Goal: Transaction & Acquisition: Purchase product/service

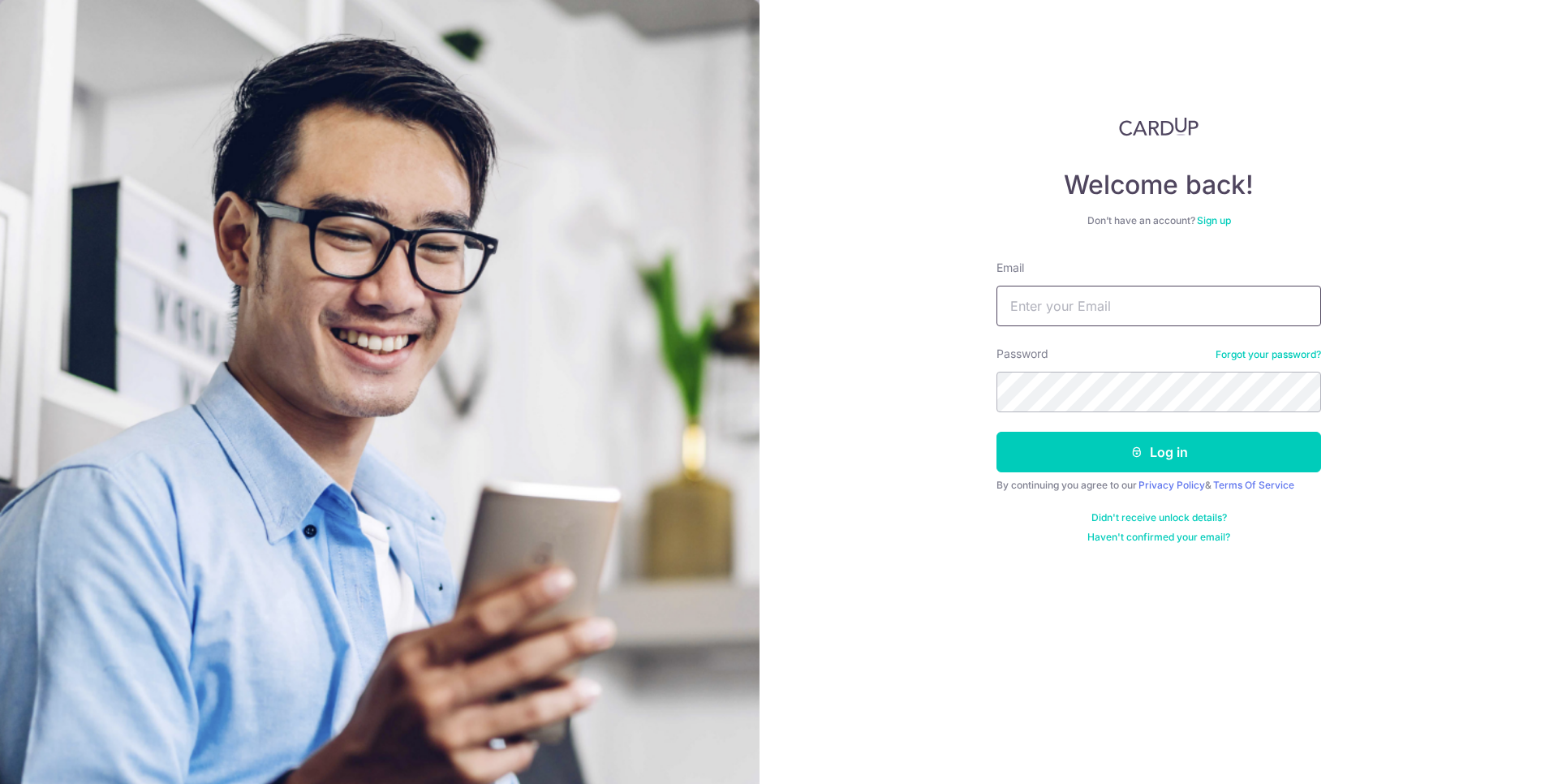
click at [1227, 311] on input "Email" at bounding box center [1158, 305] width 325 height 41
type input "[EMAIL_ADDRESS][DOMAIN_NAME]"
click at [996, 432] on button "Log in" at bounding box center [1158, 452] width 325 height 41
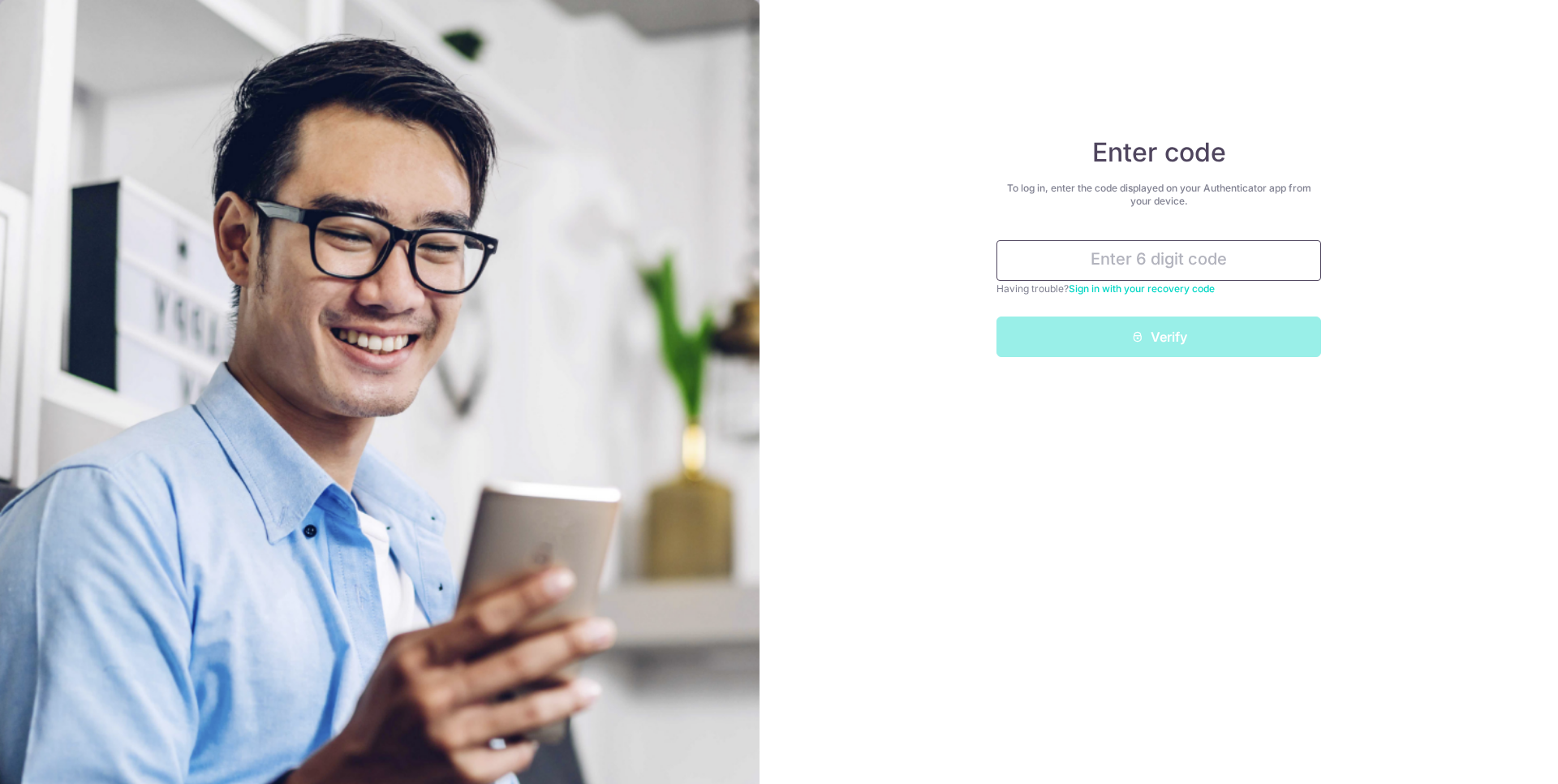
click at [1128, 262] on input "text" at bounding box center [1158, 260] width 325 height 41
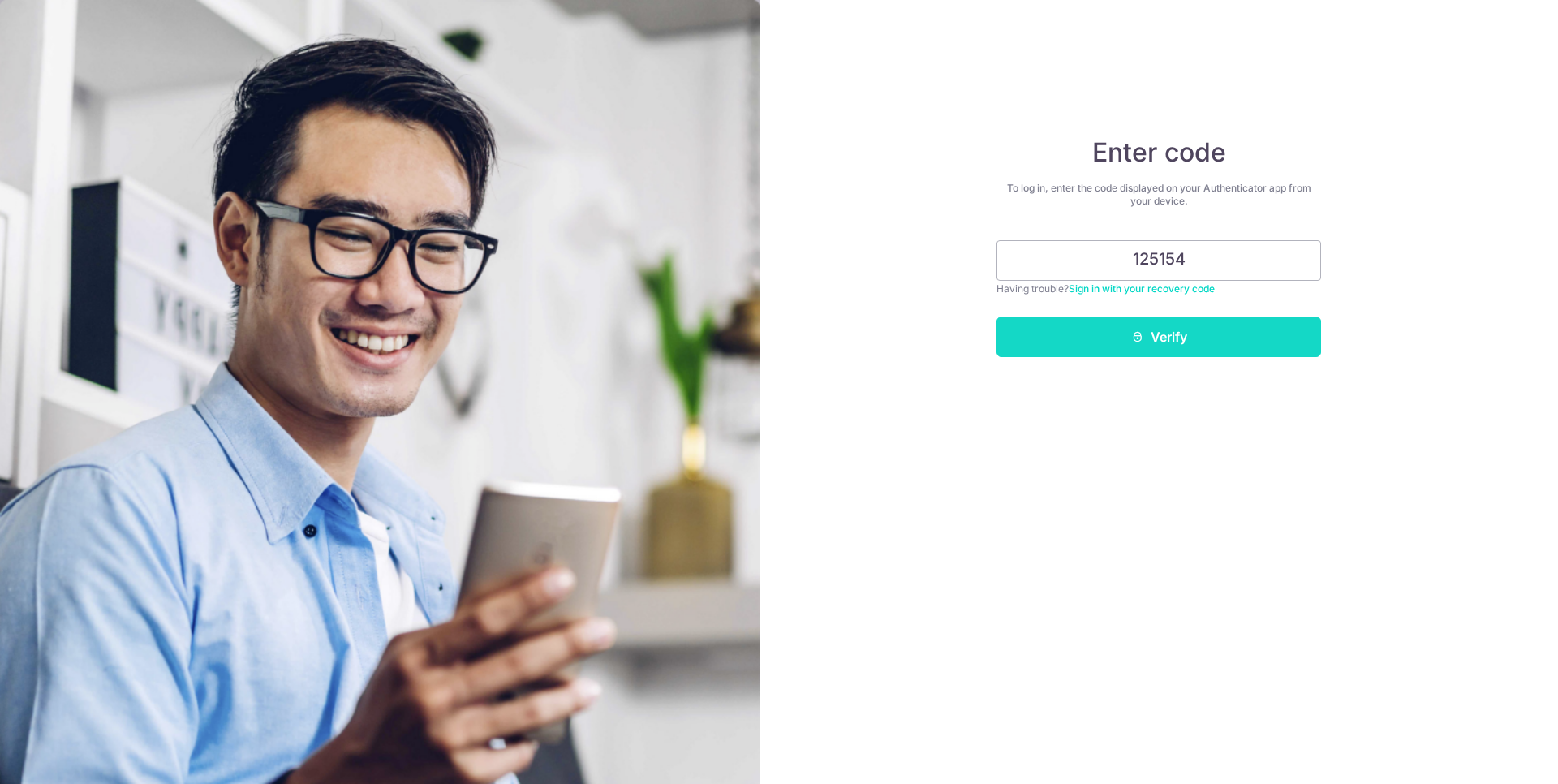
type input "125154"
click at [1123, 340] on button "Verify" at bounding box center [1158, 337] width 325 height 41
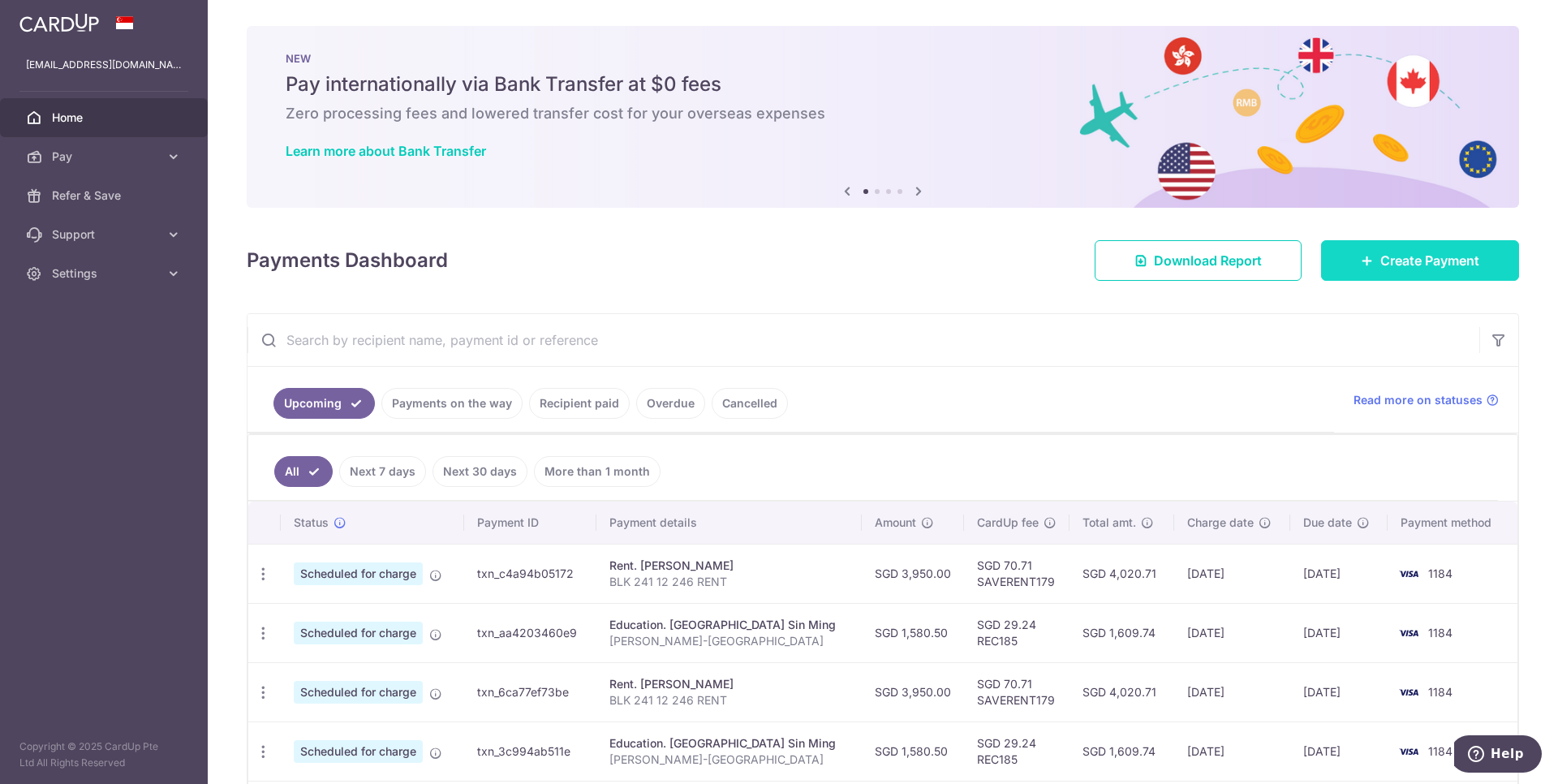
click at [1420, 249] on link "Create Payment" at bounding box center [1419, 260] width 198 height 41
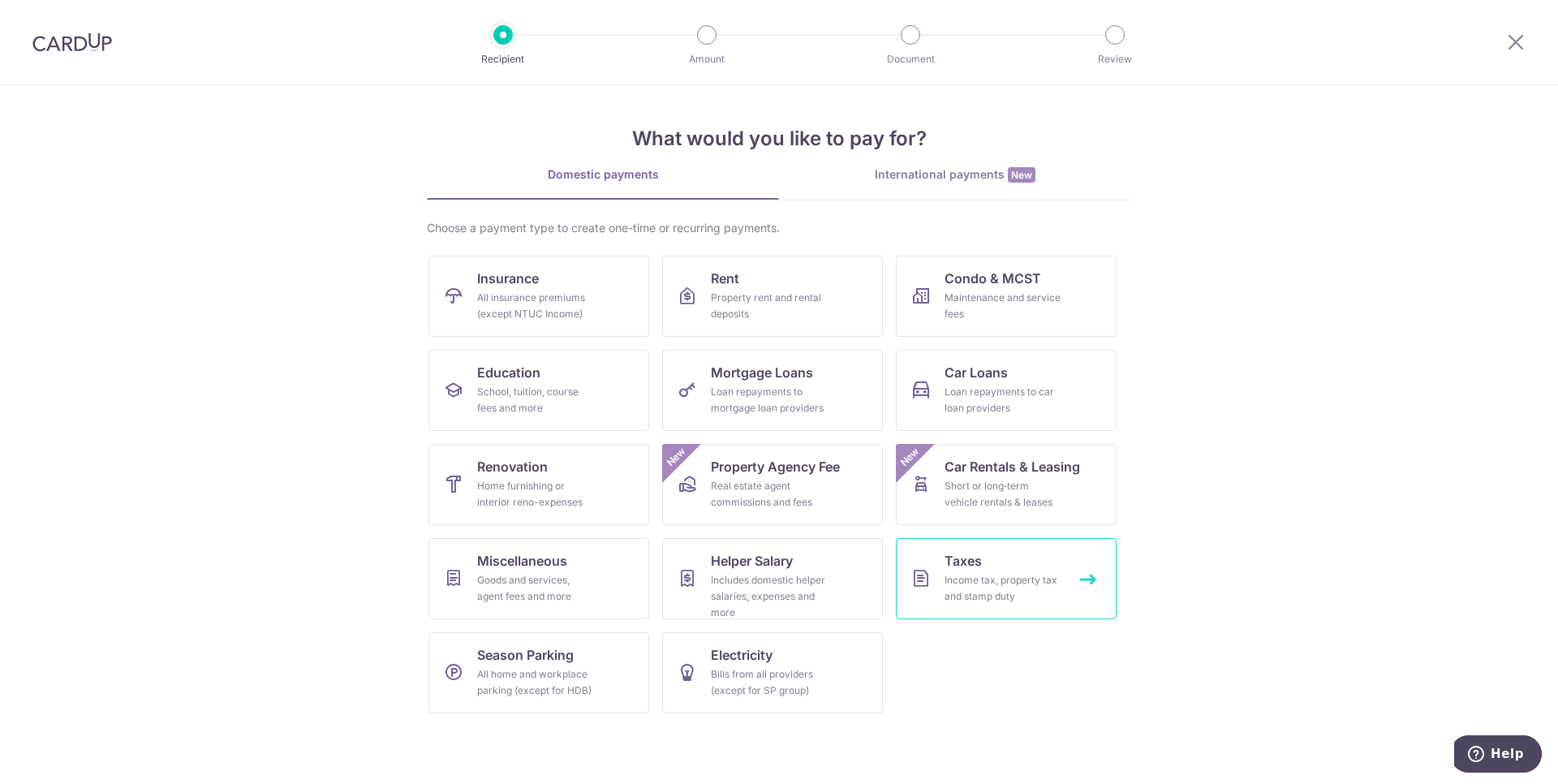
click at [979, 586] on div "Income tax, property tax and stamp duty" at bounding box center [1003, 588] width 117 height 32
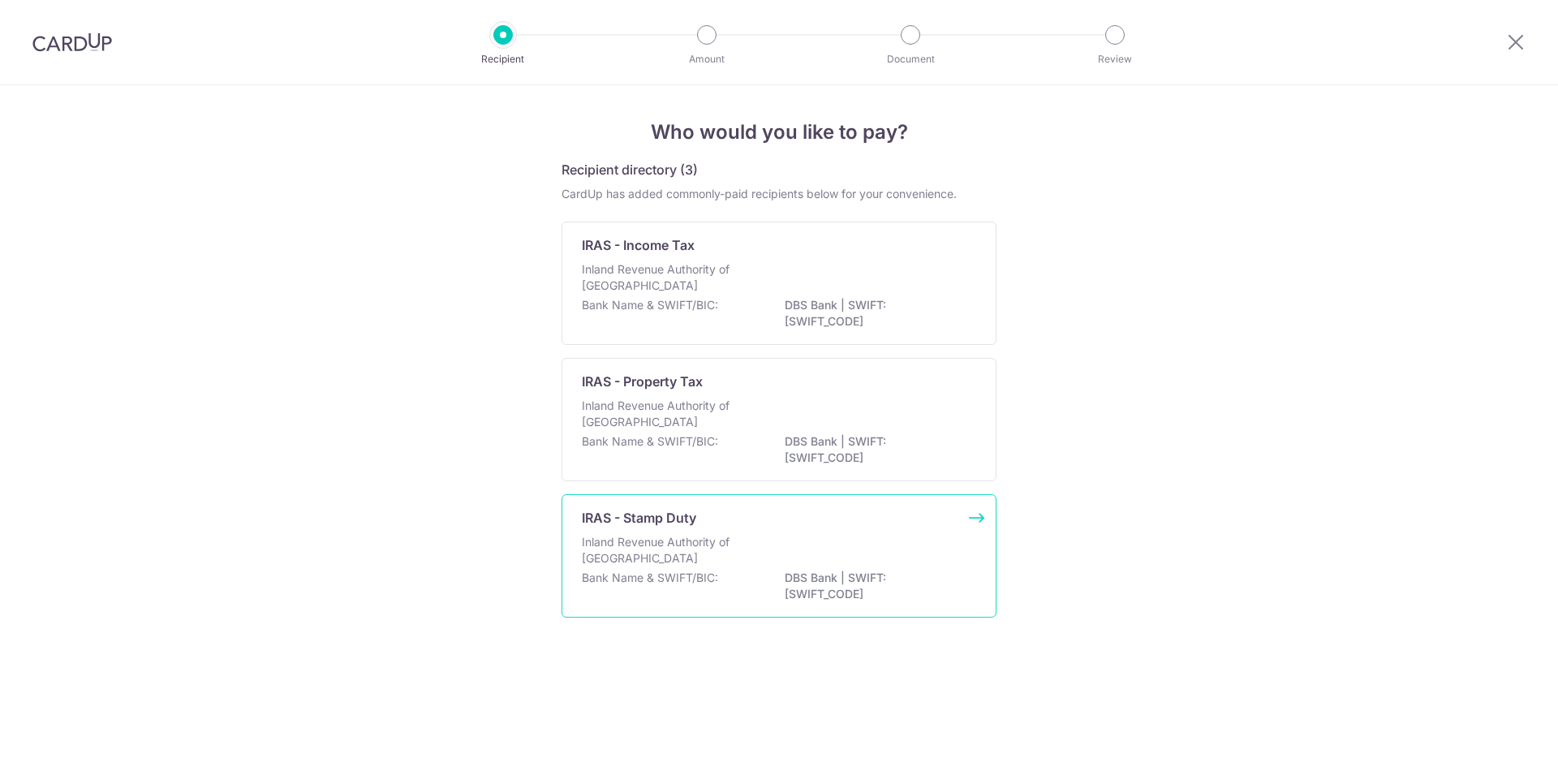
click at [889, 530] on div "IRAS - Stamp Duty Inland Revenue Authority of Singapore Bank Name & SWIFT/BIC: …" at bounding box center [779, 555] width 435 height 123
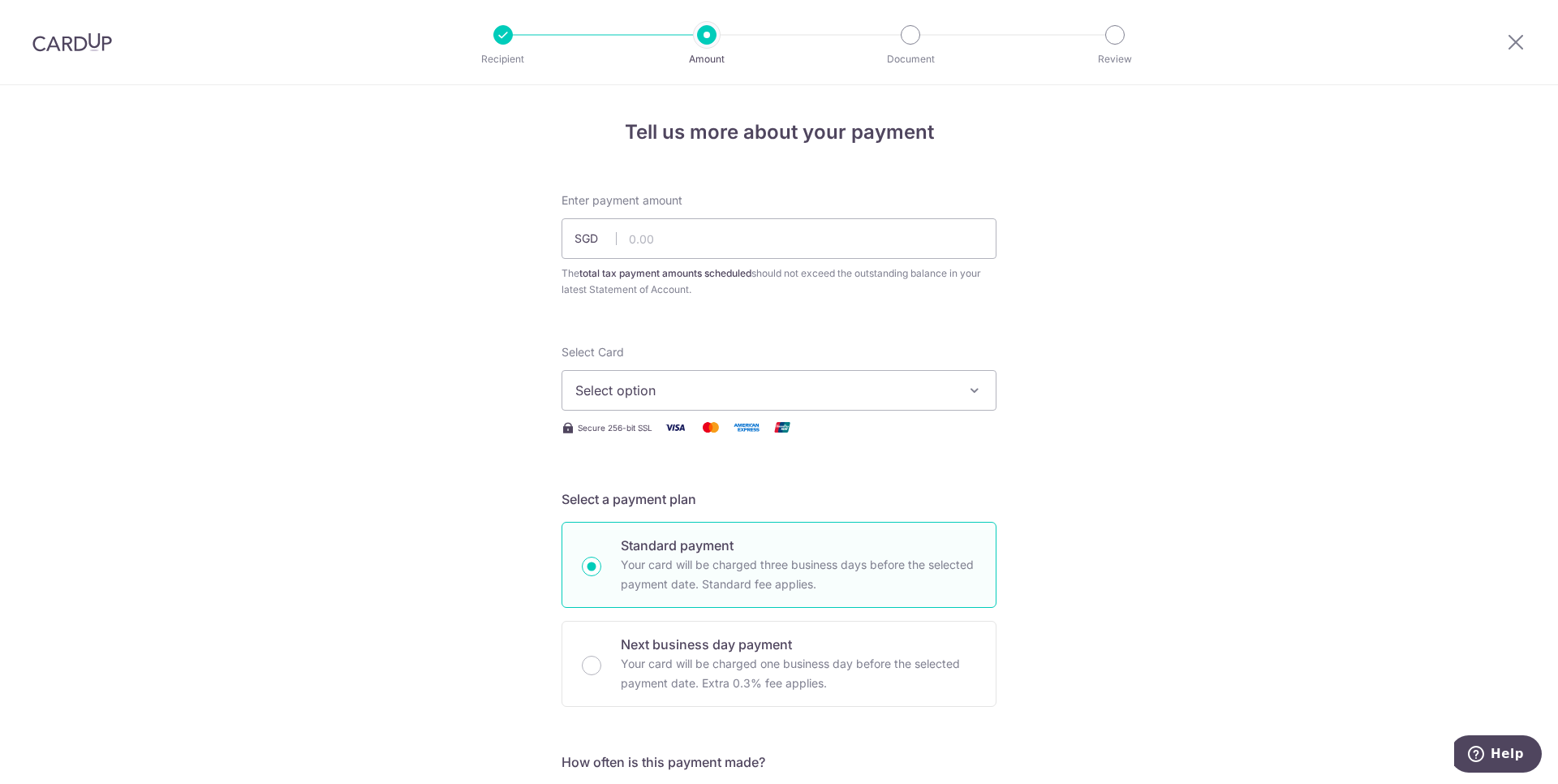
click at [761, 202] on div "Enter payment amount SGD The total tax payment amounts scheduled should not exc…" at bounding box center [779, 244] width 435 height 106
click at [762, 221] on input "text" at bounding box center [779, 238] width 435 height 41
type input "58,040.00"
click at [968, 401] on button "Select option" at bounding box center [779, 390] width 435 height 41
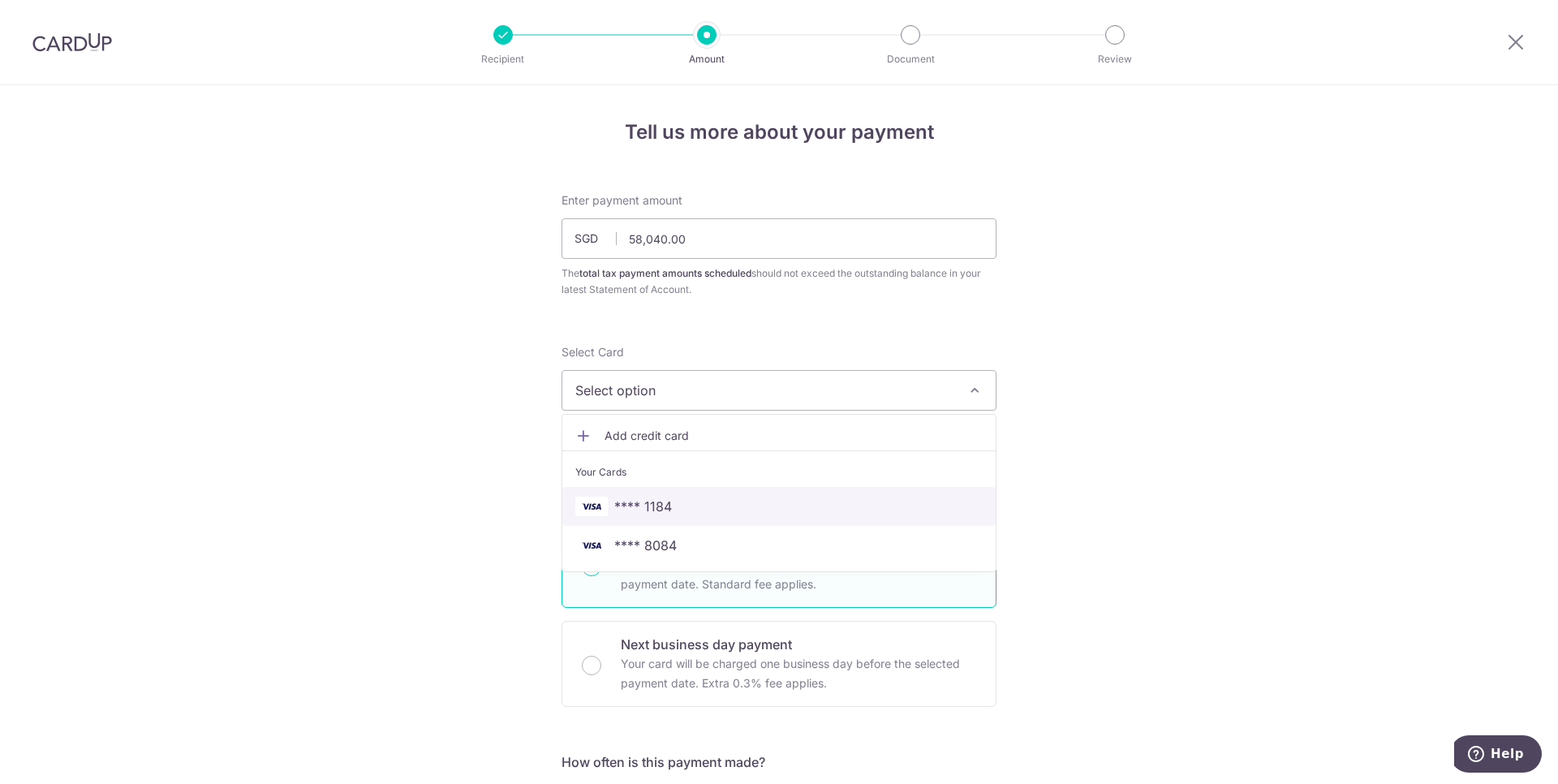
click at [899, 508] on span "**** 1184" at bounding box center [779, 506] width 407 height 19
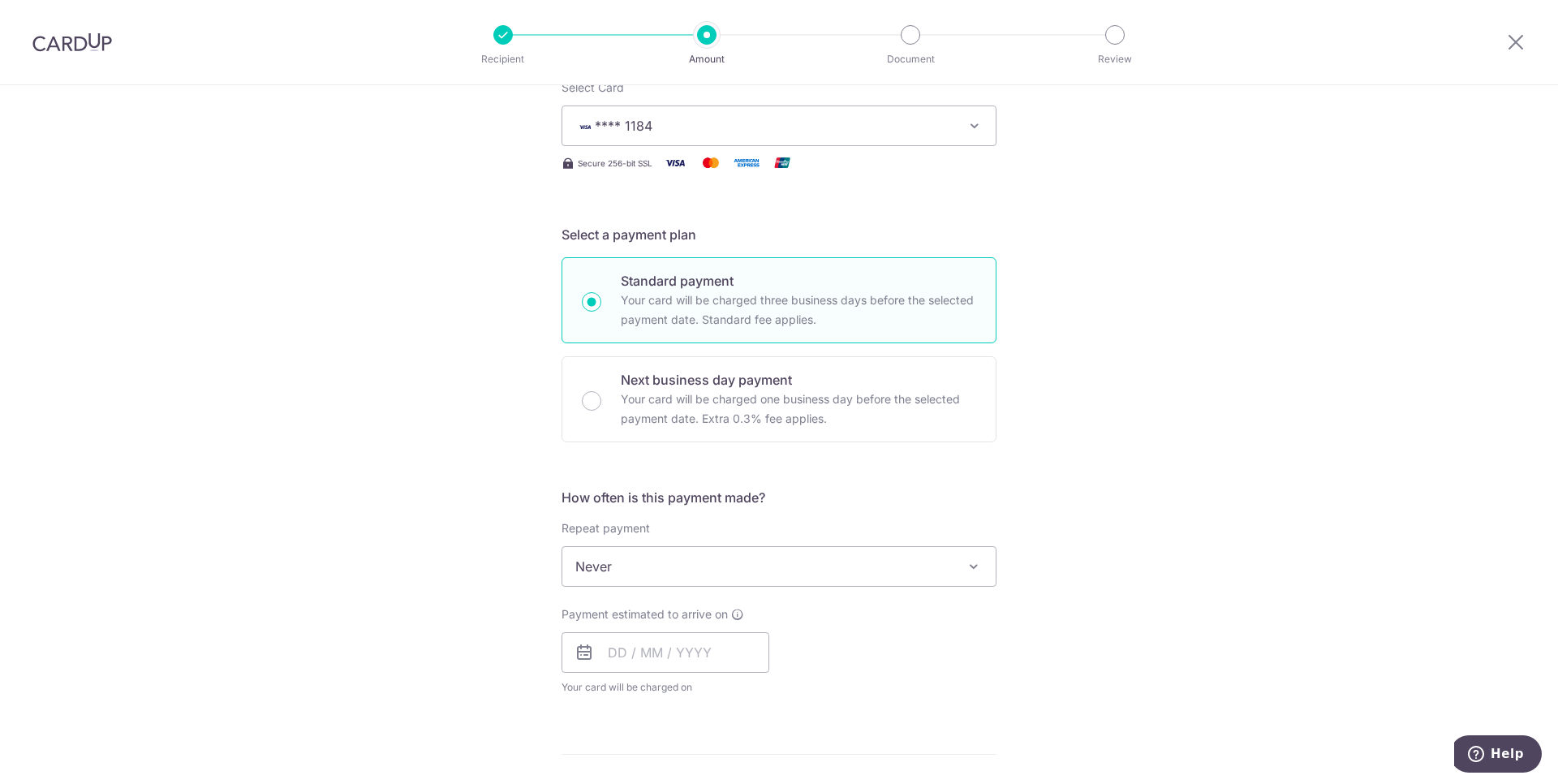
scroll to position [413, 0]
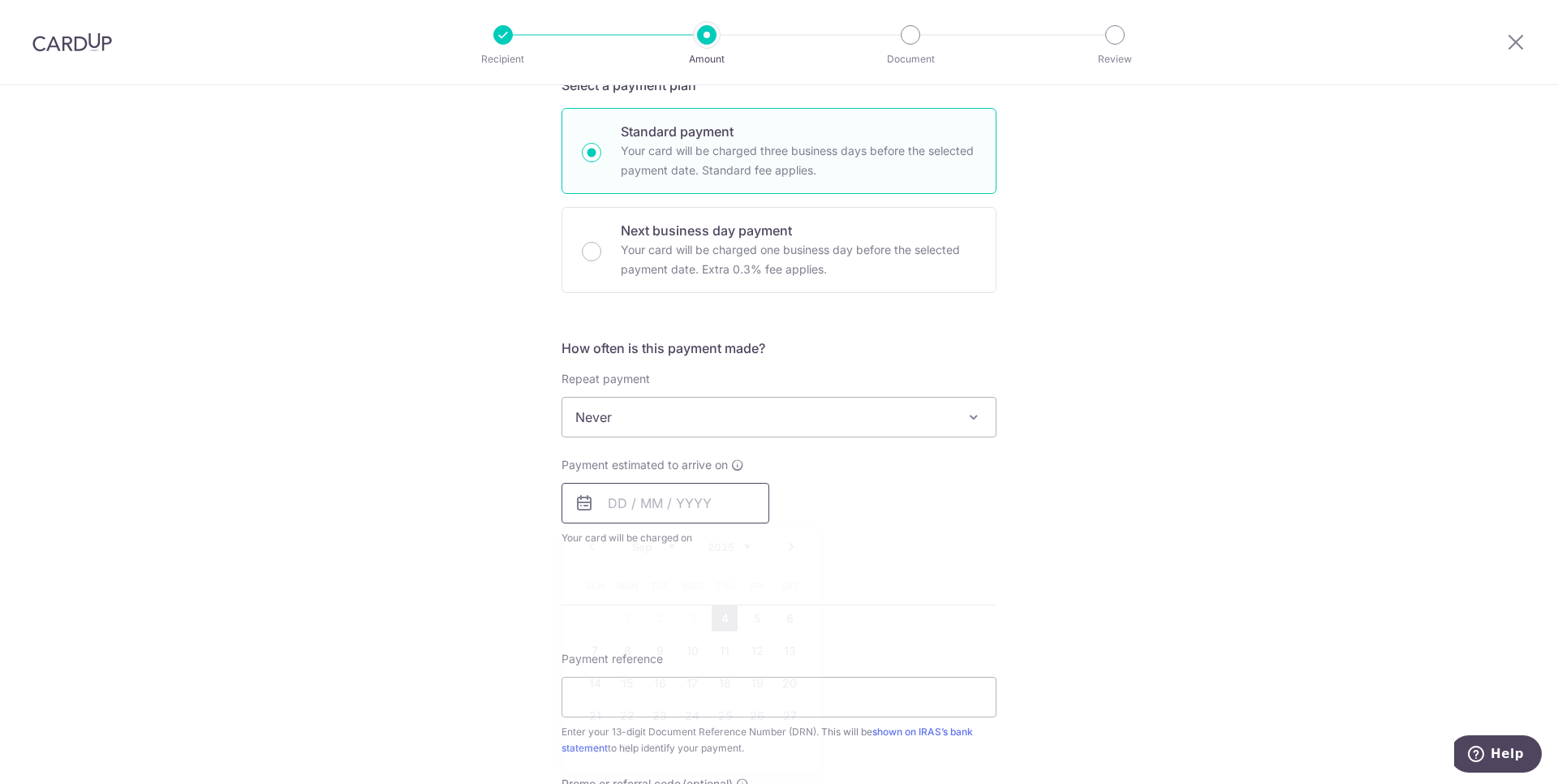
click at [726, 512] on input "text" at bounding box center [666, 502] width 208 height 41
click at [721, 617] on link "4" at bounding box center [725, 618] width 26 height 26
type input "04/09/2025"
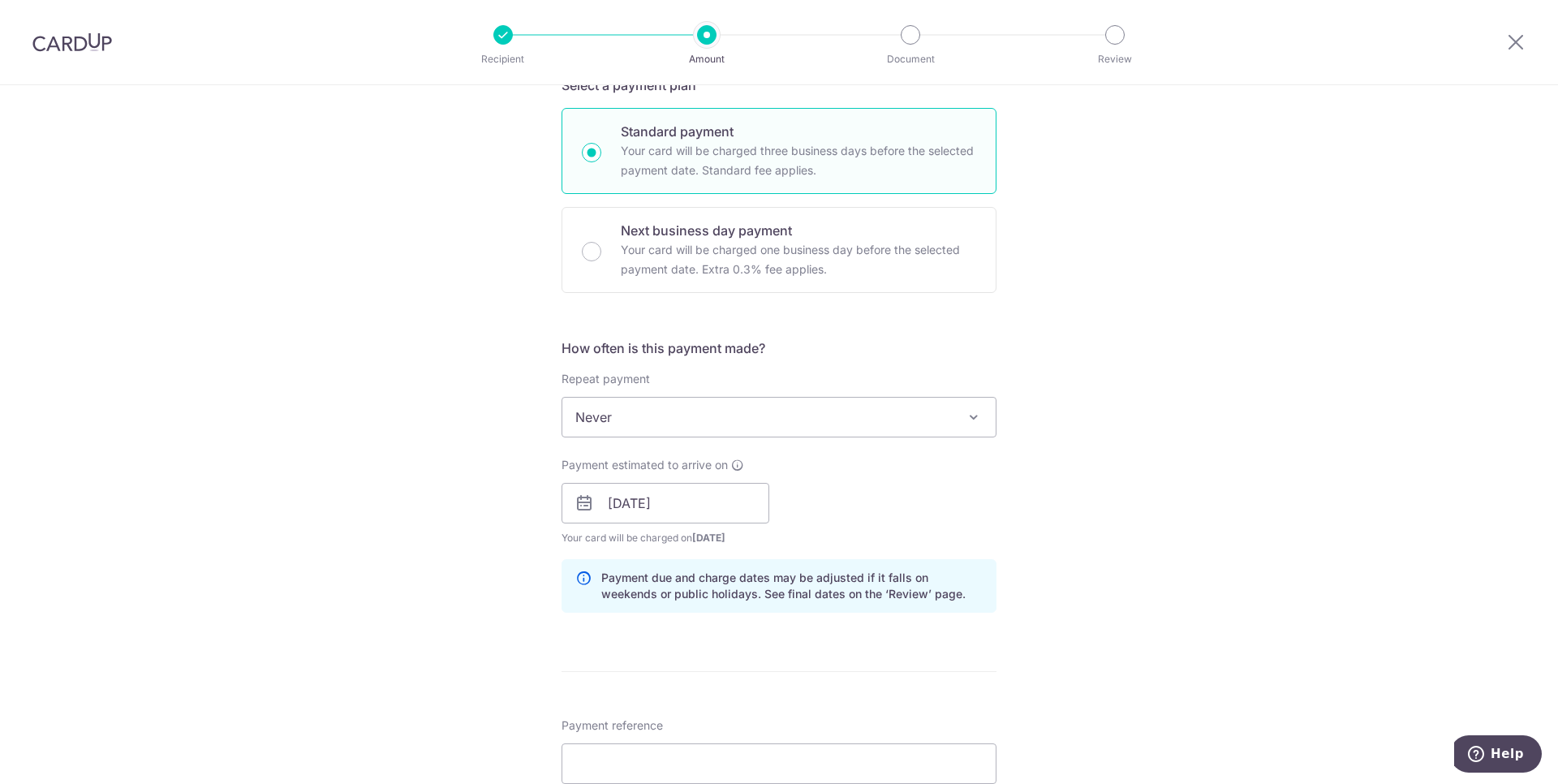
click at [1101, 496] on div "Tell us more about your payment Enter payment amount SGD 58,040.00 58040.00 The…" at bounding box center [779, 458] width 1558 height 1573
click at [1138, 466] on div "Tell us more about your payment Enter payment amount SGD 58,040.00 58040.00 The…" at bounding box center [779, 458] width 1558 height 1573
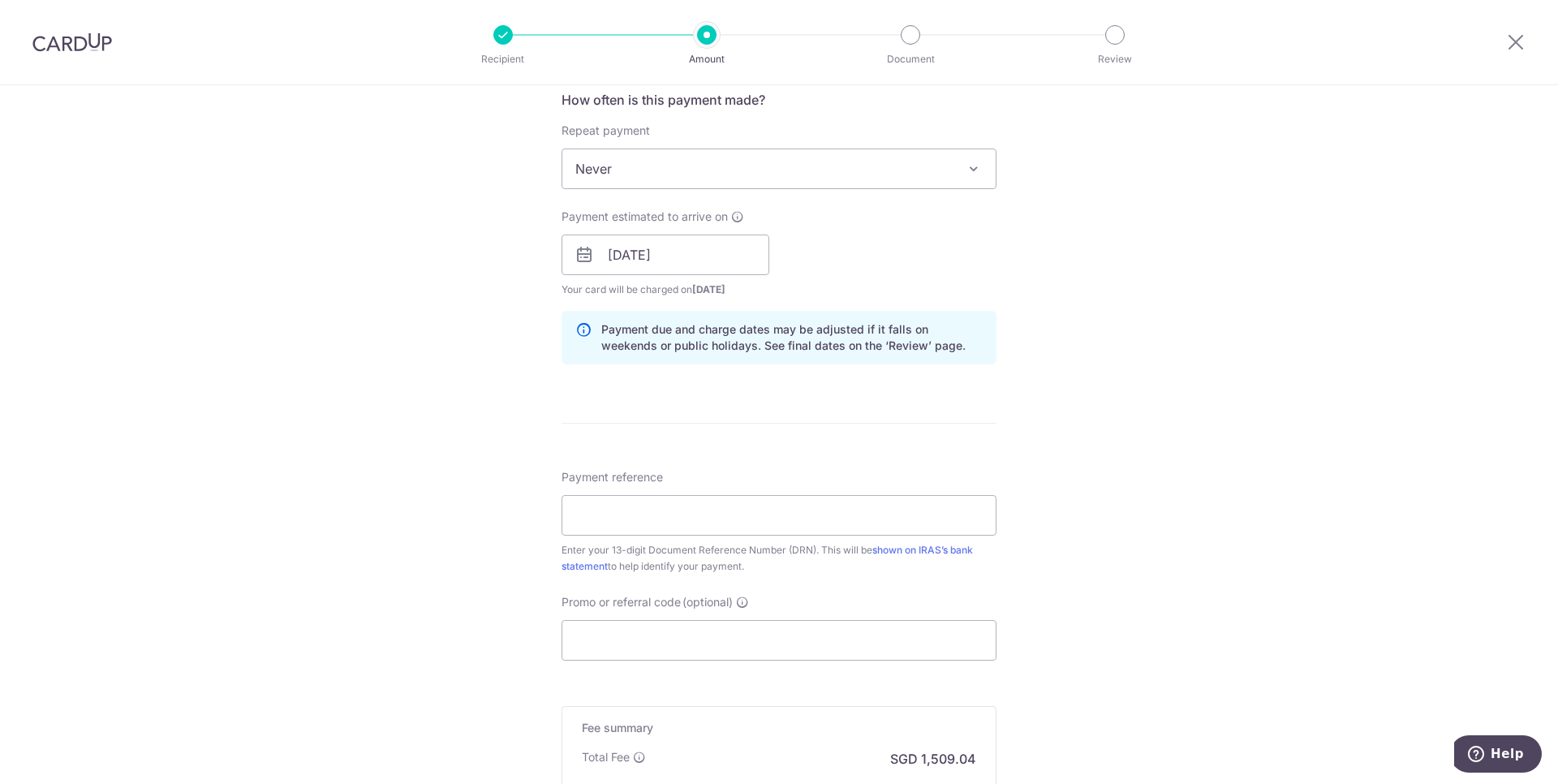
scroll to position [745, 0]
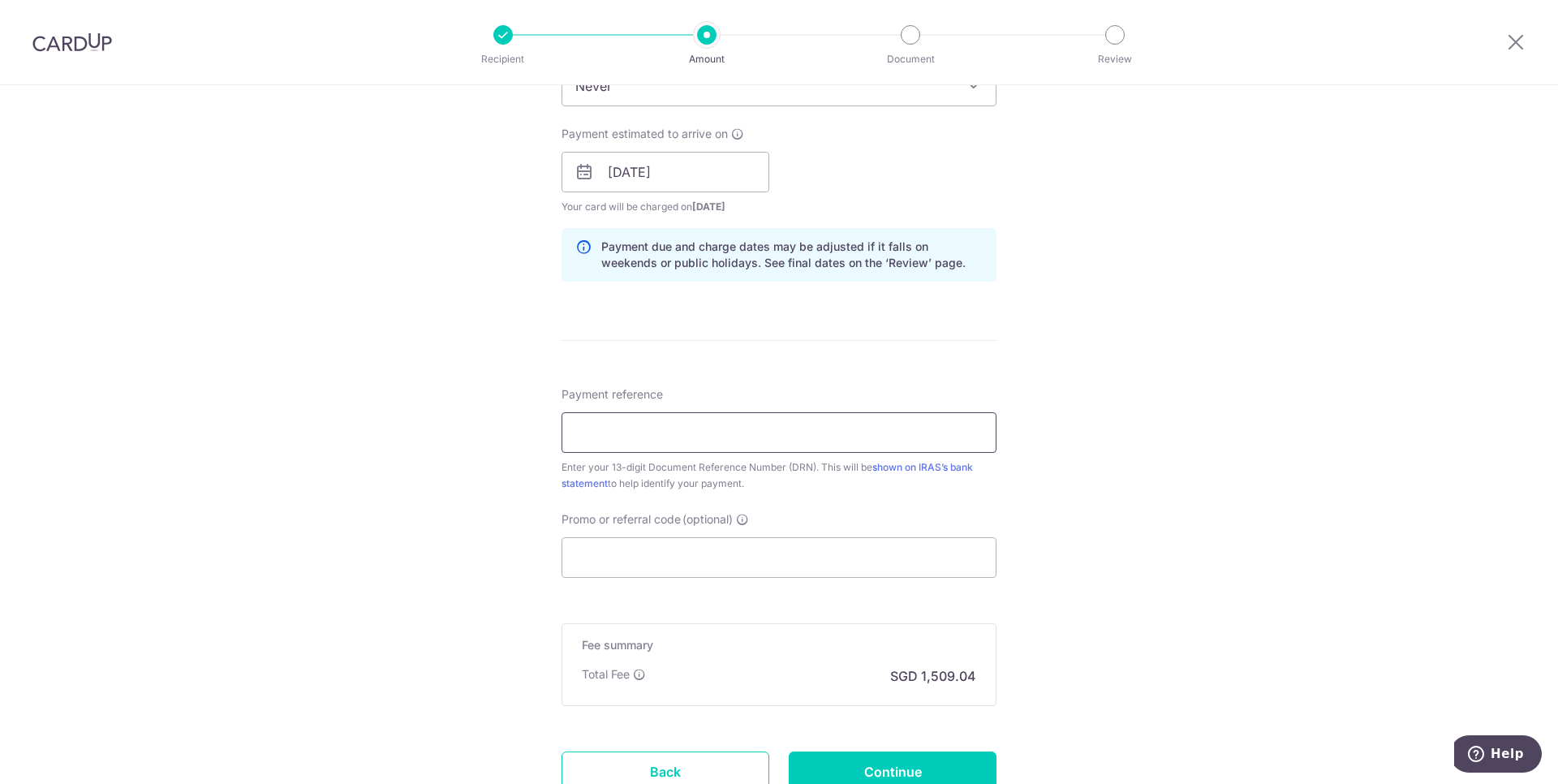
click at [953, 447] on input "Payment reference" at bounding box center [779, 433] width 435 height 41
click at [655, 431] on input "2508298595637" at bounding box center [779, 433] width 435 height 41
click at [641, 422] on input "2508298595637" at bounding box center [779, 433] width 435 height 41
click at [654, 438] on input "2508298595637" at bounding box center [779, 433] width 435 height 41
click at [649, 434] on input "2508298595637" at bounding box center [779, 433] width 435 height 41
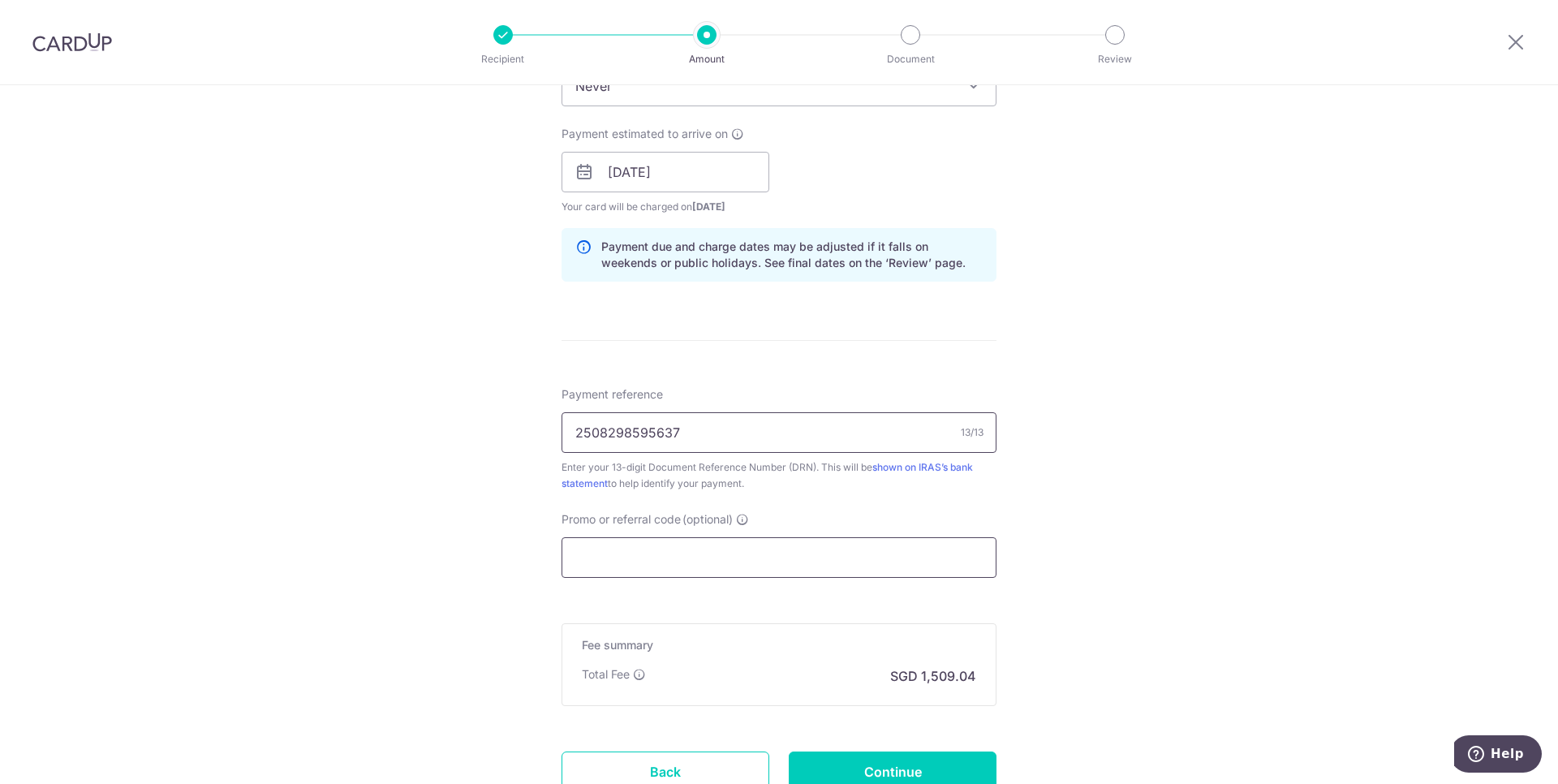
type input "2508298595637"
click at [940, 559] on input "Promo or referral code (optional)" at bounding box center [779, 557] width 435 height 41
paste input "VTAX25ONE"
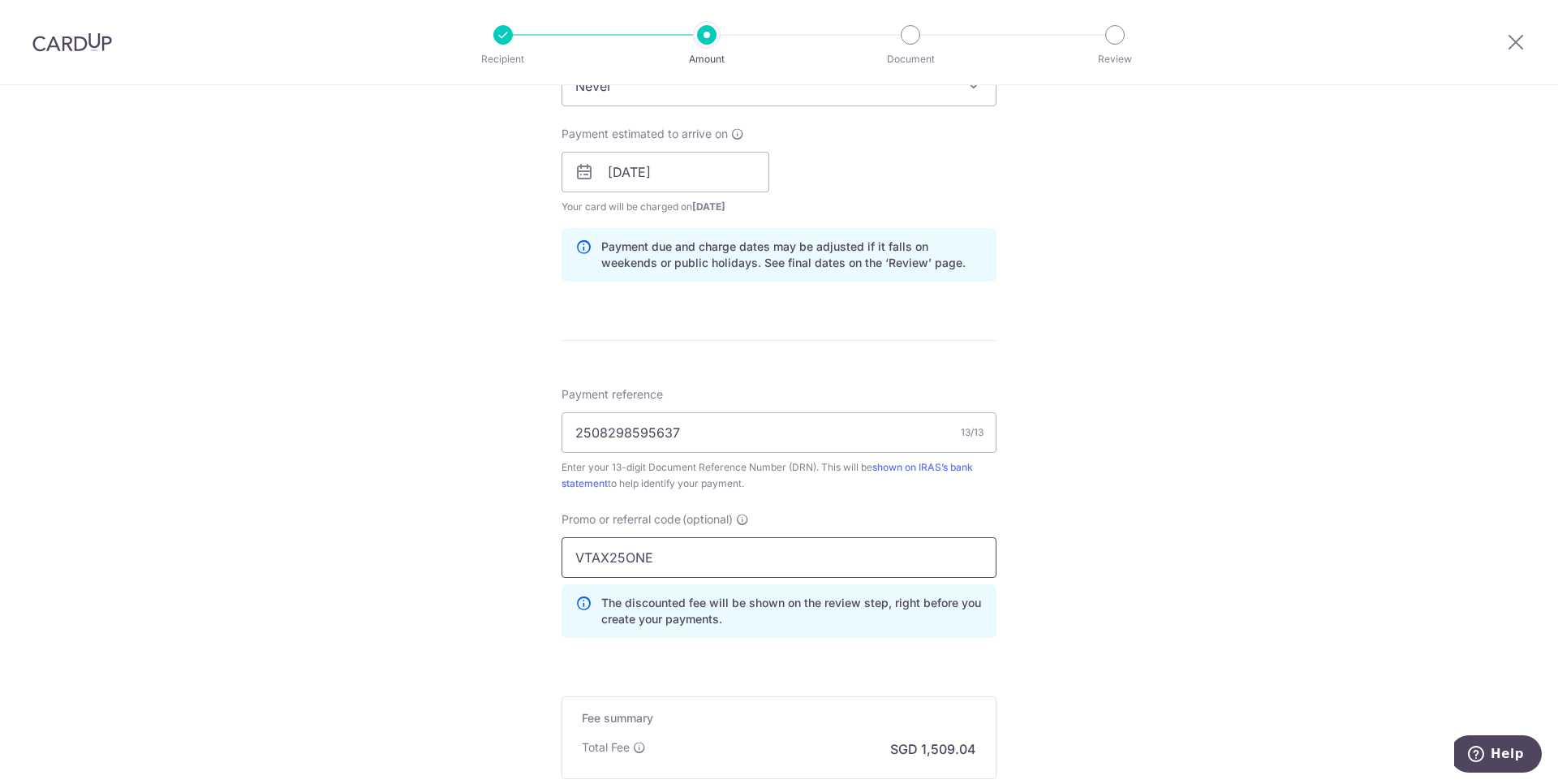
type input "VTAX25ONE"
click at [1164, 529] on div "Tell us more about your payment Enter payment amount SGD 58,040.00 58040.00 The…" at bounding box center [779, 163] width 1558 height 1646
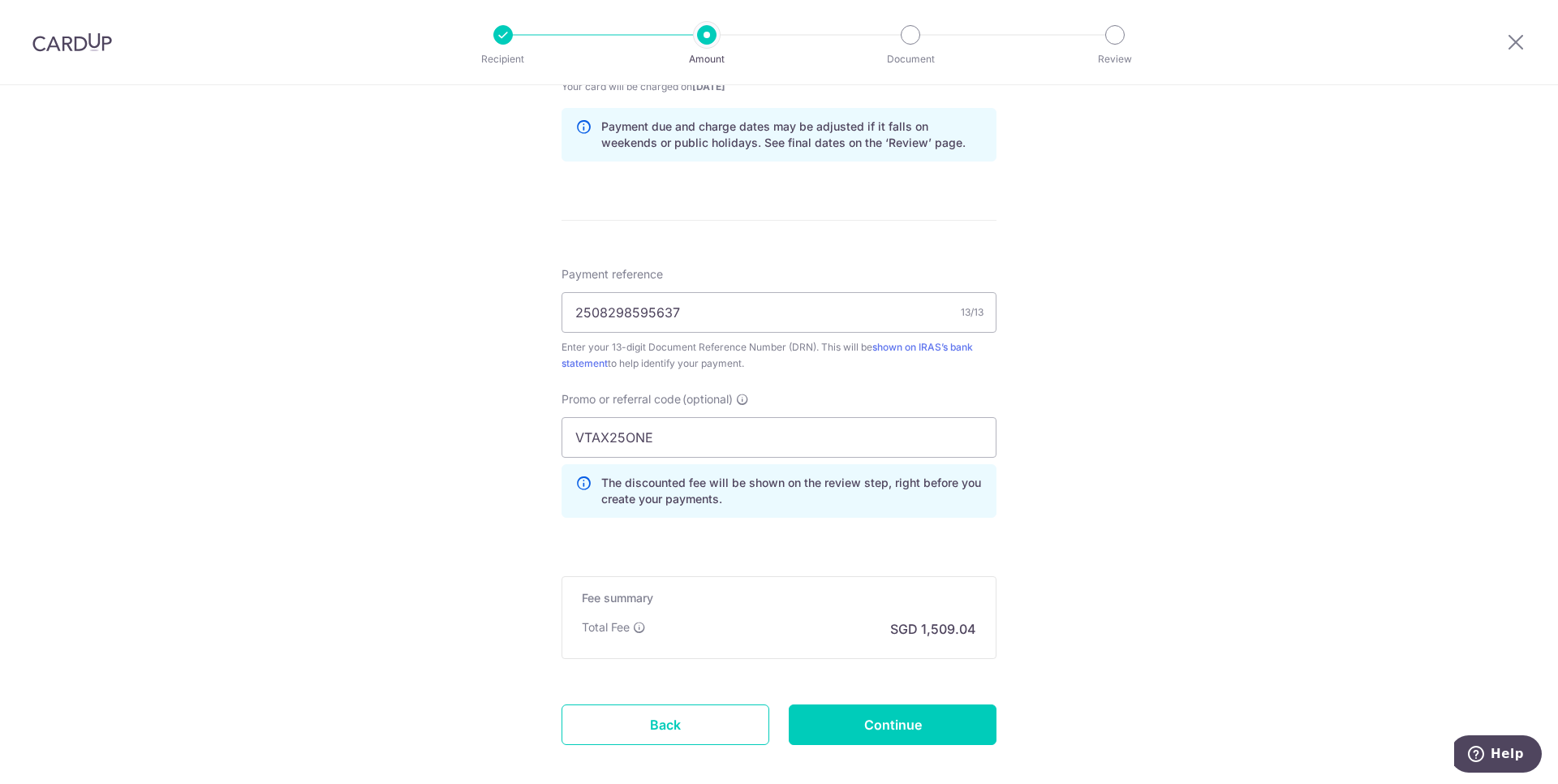
scroll to position [947, 0]
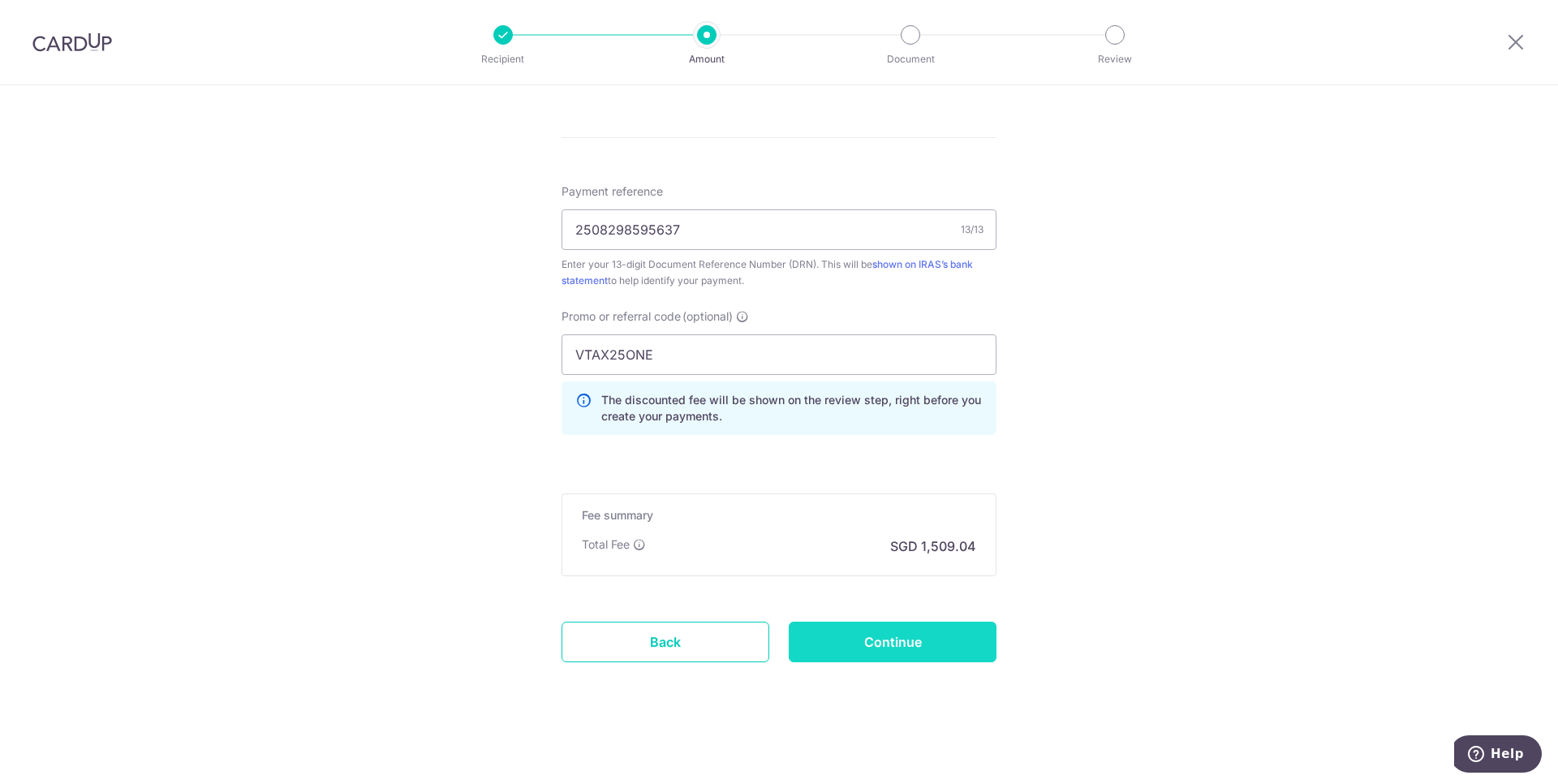
click at [901, 634] on input "Continue" at bounding box center [892, 642] width 208 height 41
type input "Create Schedule"
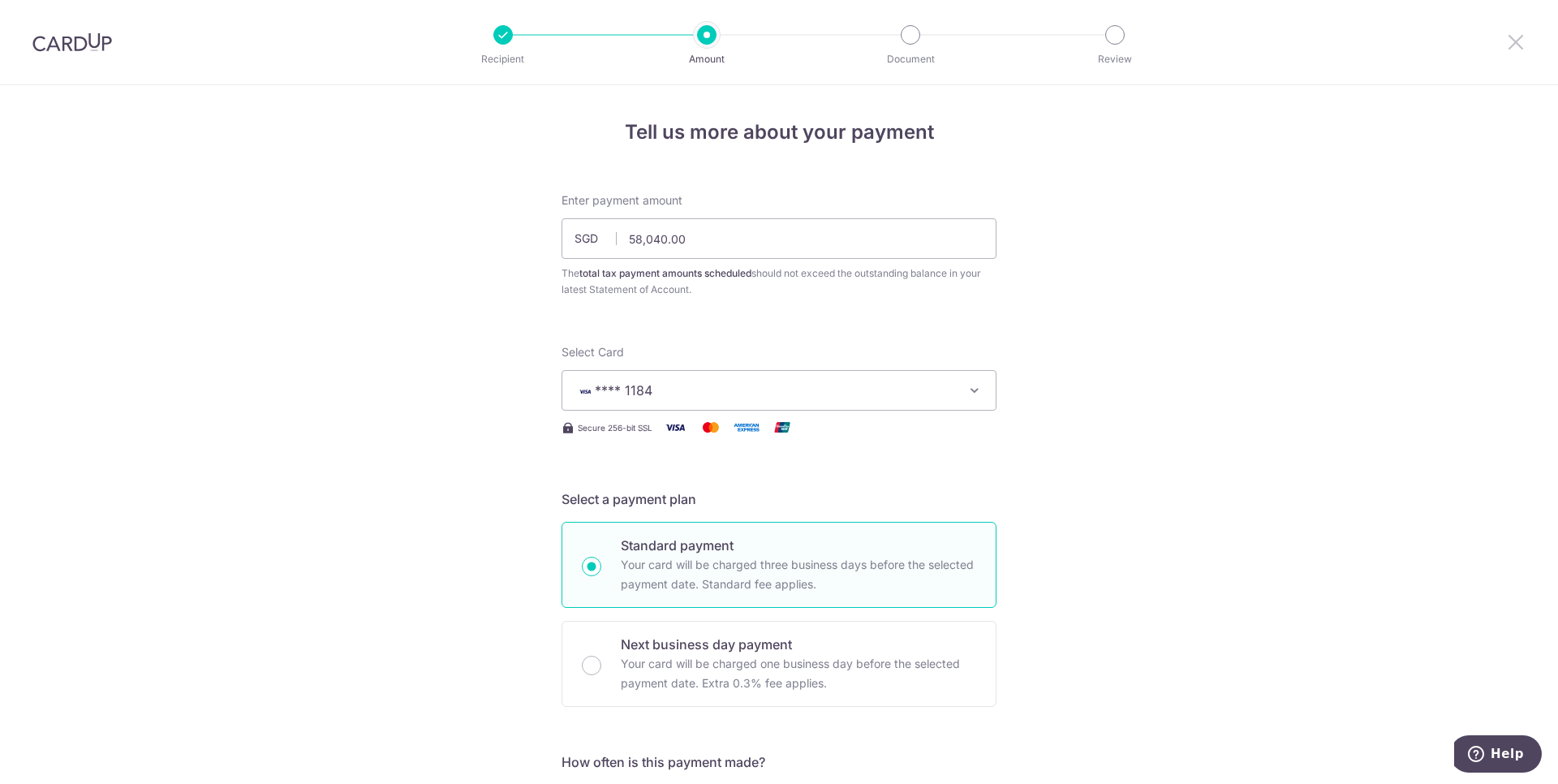
click at [1511, 38] on icon at bounding box center [1515, 41] width 19 height 20
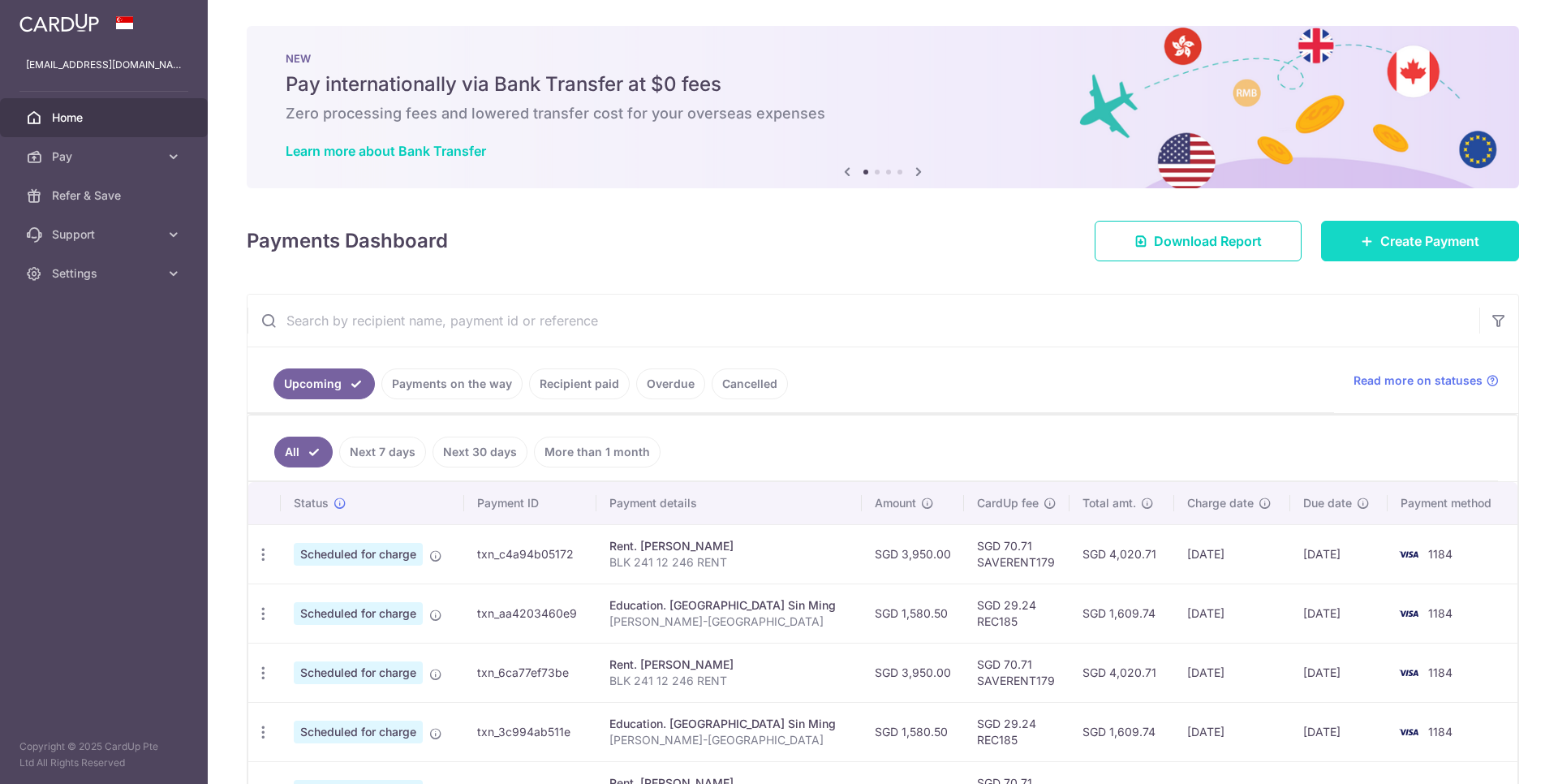
click at [1384, 238] on span "Create Payment" at bounding box center [1429, 241] width 99 height 19
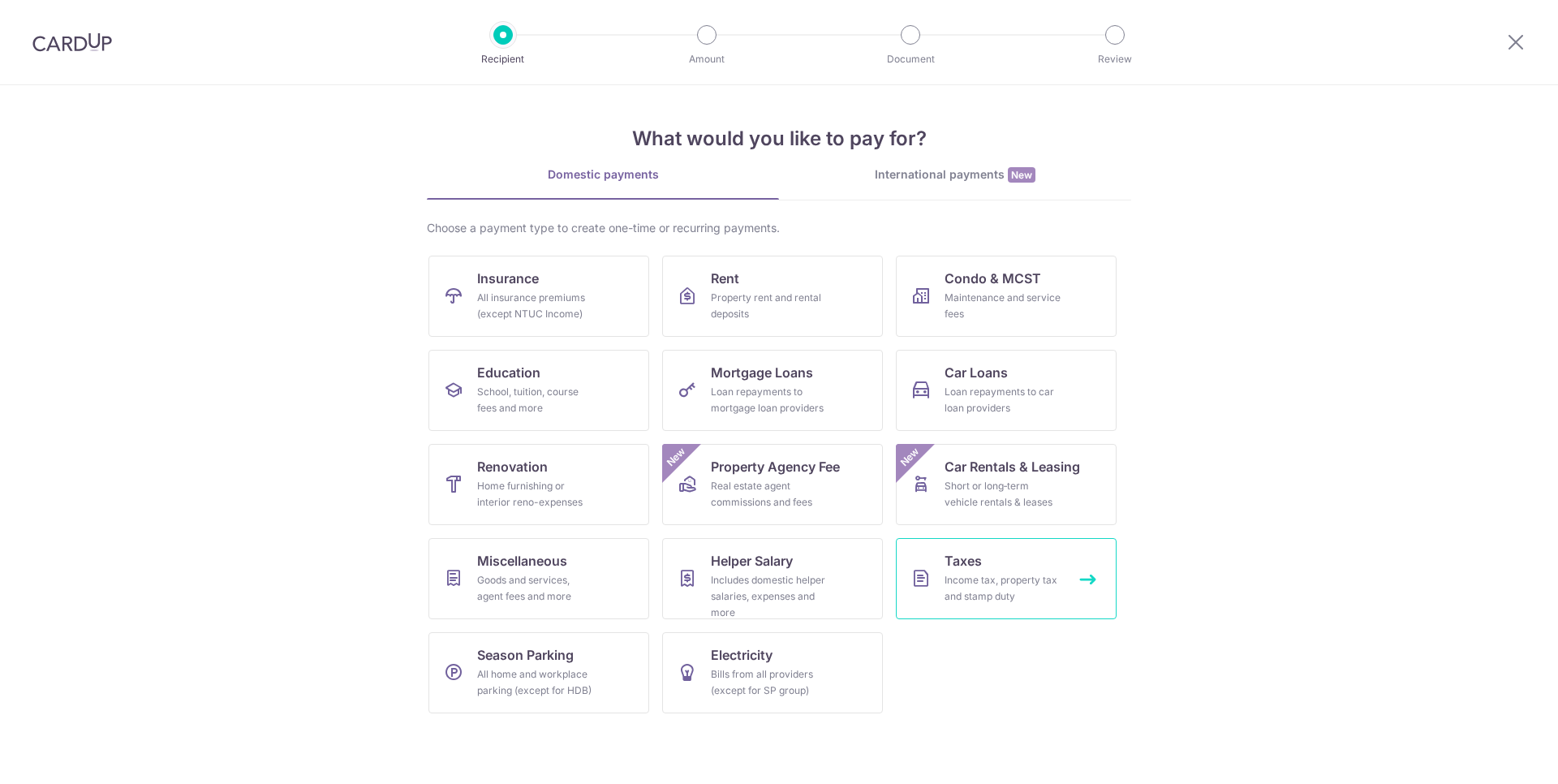
click at [1004, 579] on div "Income tax, property tax and stamp duty" at bounding box center [1003, 588] width 117 height 32
